Goal: Browse casually

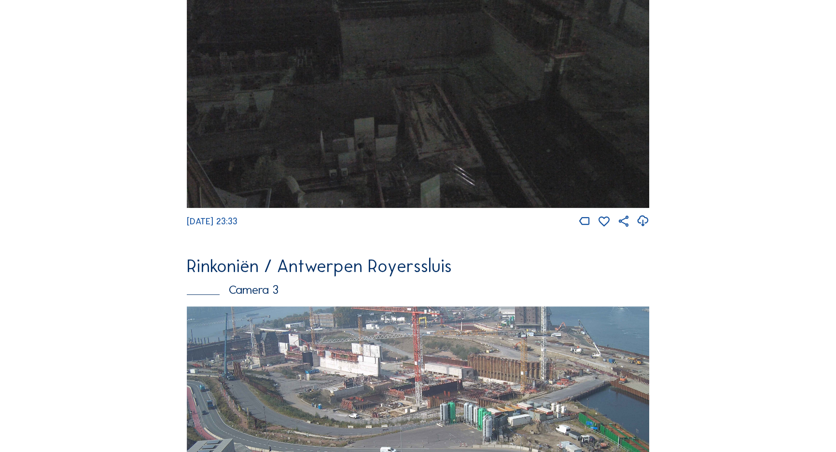
scroll to position [1197, 0]
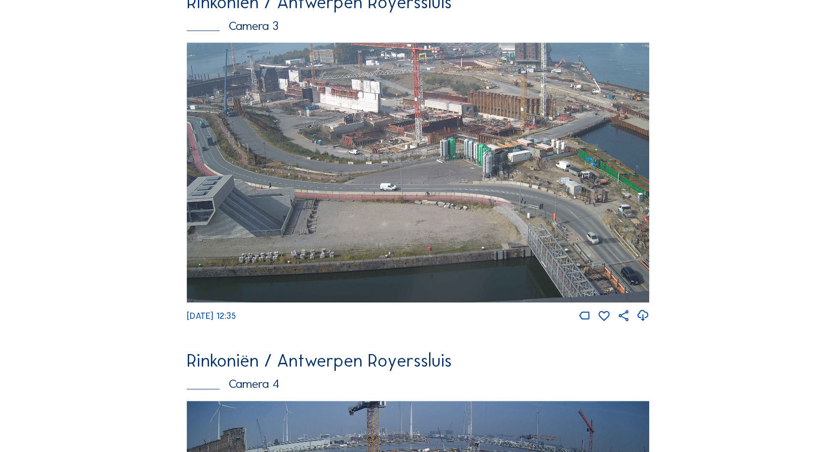
click at [256, 146] on img at bounding box center [418, 172] width 462 height 260
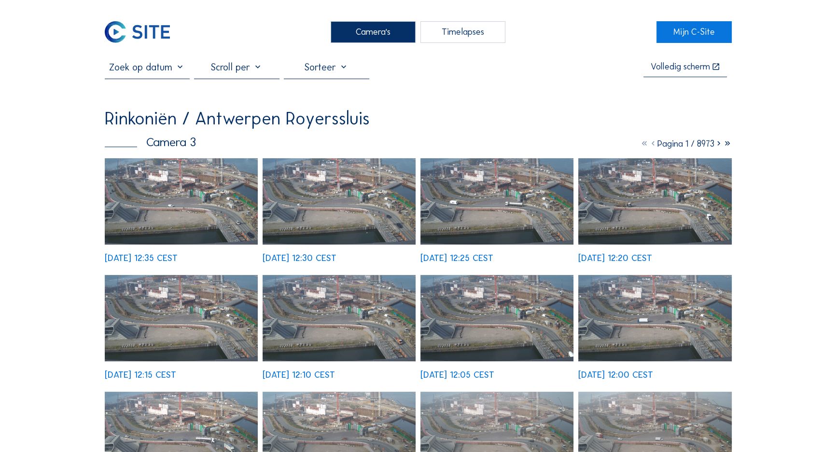
click at [139, 196] on img at bounding box center [181, 201] width 153 height 86
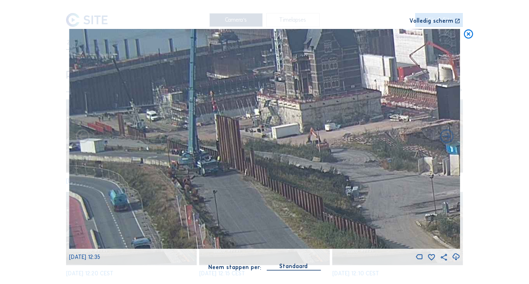
drag, startPoint x: 88, startPoint y: 80, endPoint x: 178, endPoint y: 133, distance: 104.9
click at [178, 133] on img at bounding box center [264, 139] width 391 height 220
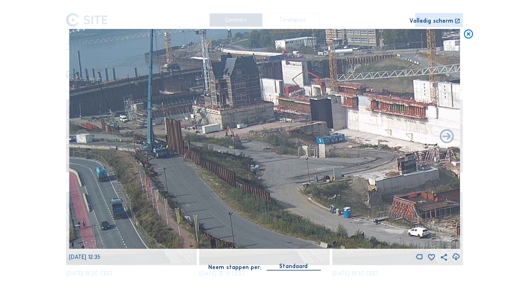
drag, startPoint x: 112, startPoint y: 111, endPoint x: 120, endPoint y: 116, distance: 9.1
click at [120, 116] on img at bounding box center [264, 139] width 391 height 220
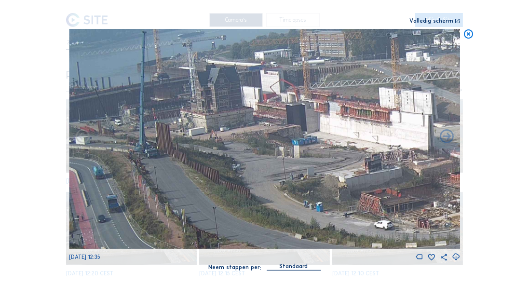
click at [467, 37] on icon at bounding box center [468, 34] width 11 height 11
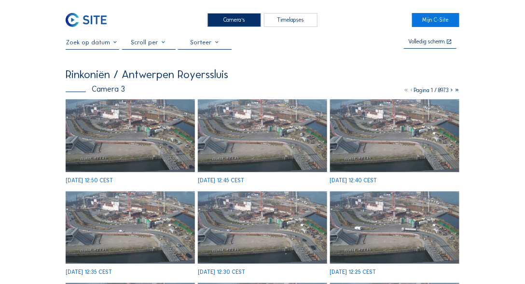
click at [102, 142] on img at bounding box center [130, 135] width 129 height 73
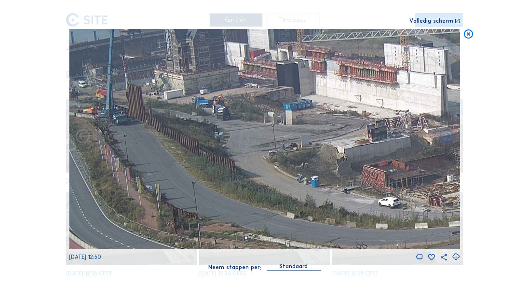
drag, startPoint x: 99, startPoint y: 78, endPoint x: 132, endPoint y: 107, distance: 43.4
click at [118, 107] on img at bounding box center [264, 139] width 391 height 220
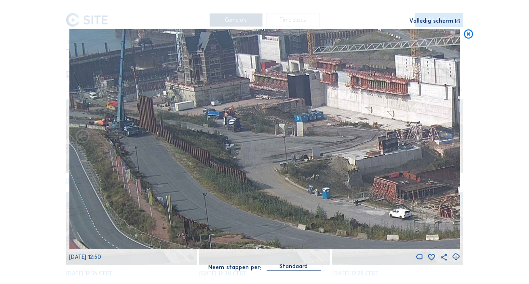
click at [467, 39] on icon at bounding box center [468, 34] width 11 height 11
